Goal: Task Accomplishment & Management: Manage account settings

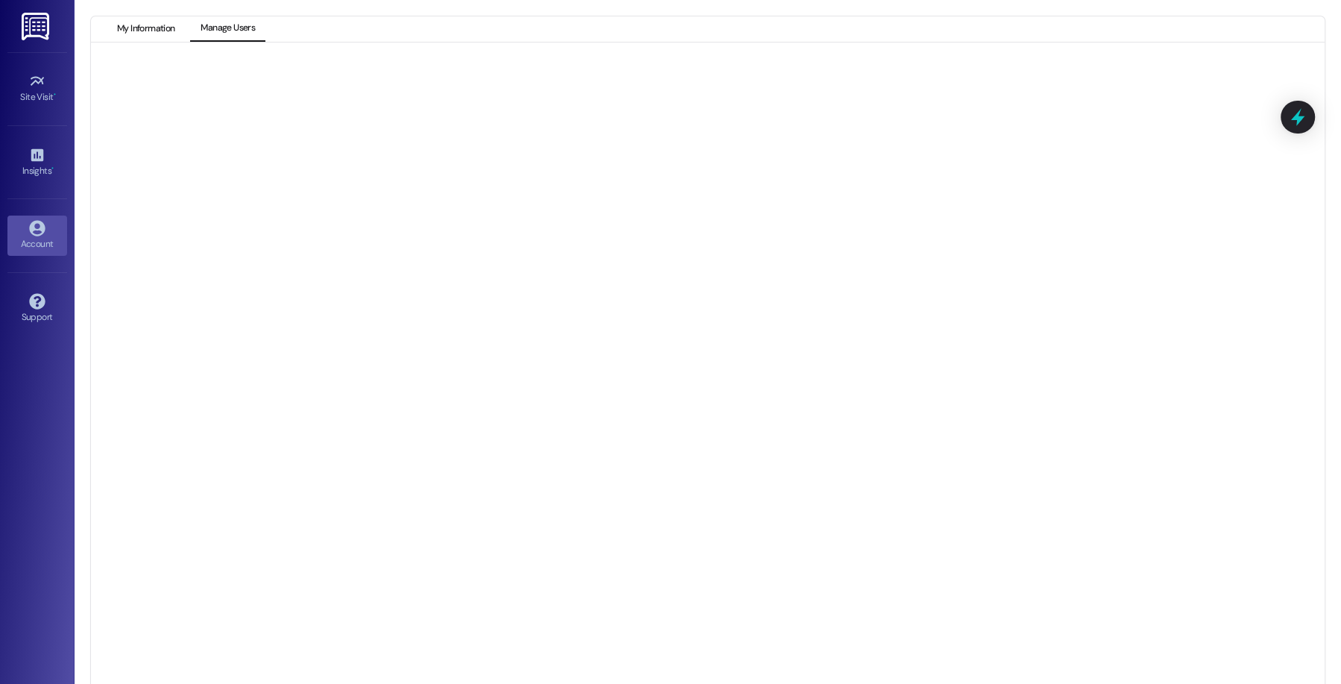
click at [160, 26] on button "My Information" at bounding box center [146, 28] width 78 height 25
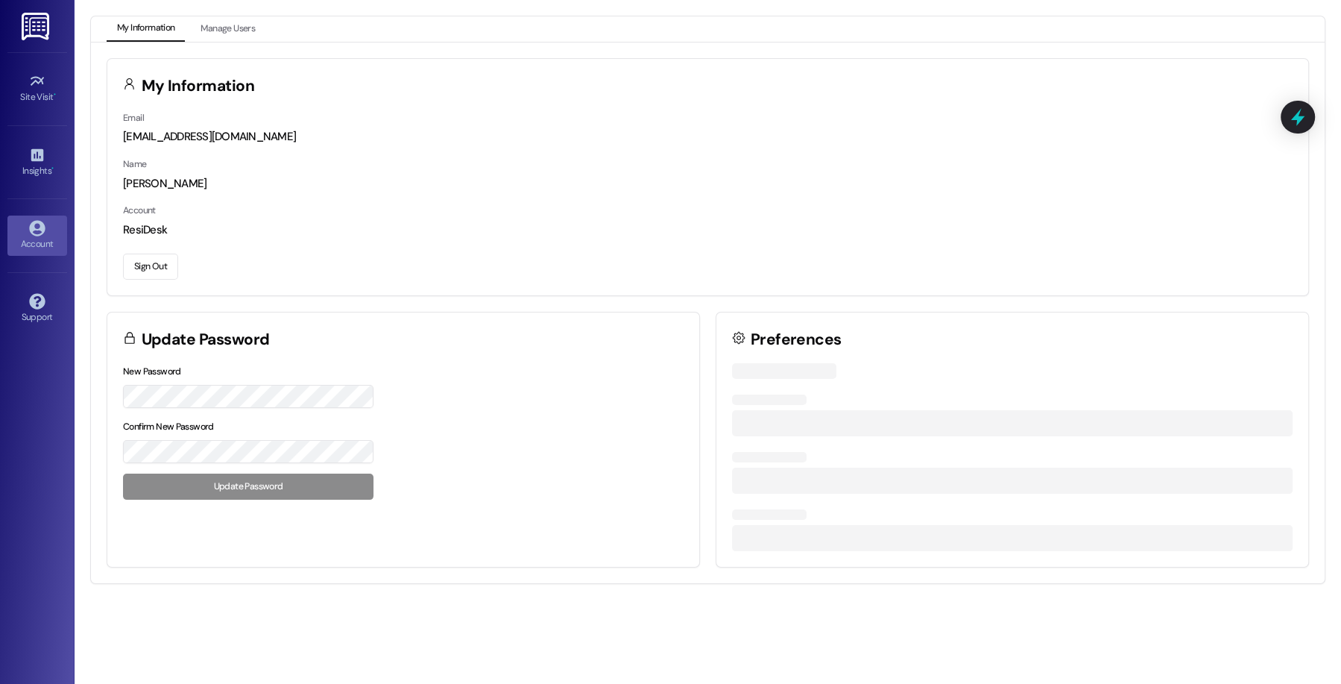
click at [164, 255] on button "Sign Out" at bounding box center [150, 266] width 55 height 26
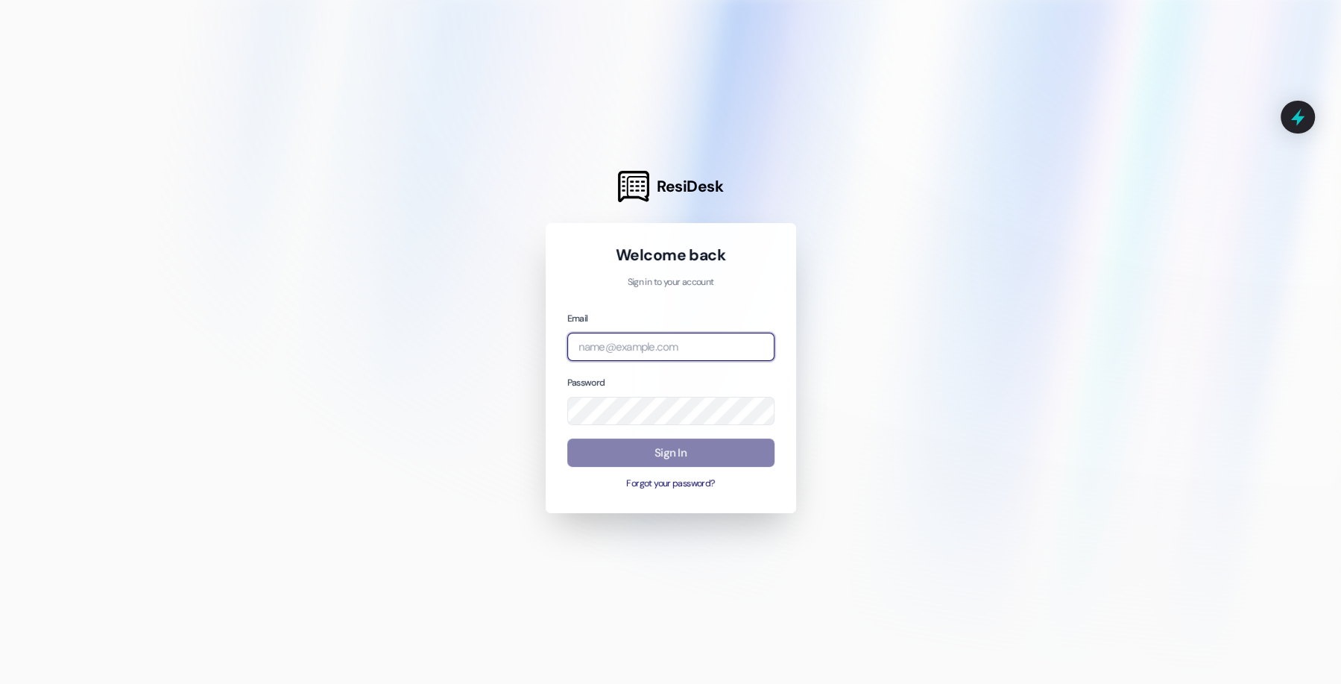
click at [712, 353] on input "email" at bounding box center [670, 346] width 207 height 29
click at [0, 683] on com-1password-button at bounding box center [0, 684] width 0 height 0
click at [690, 348] on input "email" at bounding box center [670, 346] width 207 height 29
type input "[EMAIL_ADDRESS][DOMAIN_NAME]"
